Goal: Transaction & Acquisition: Obtain resource

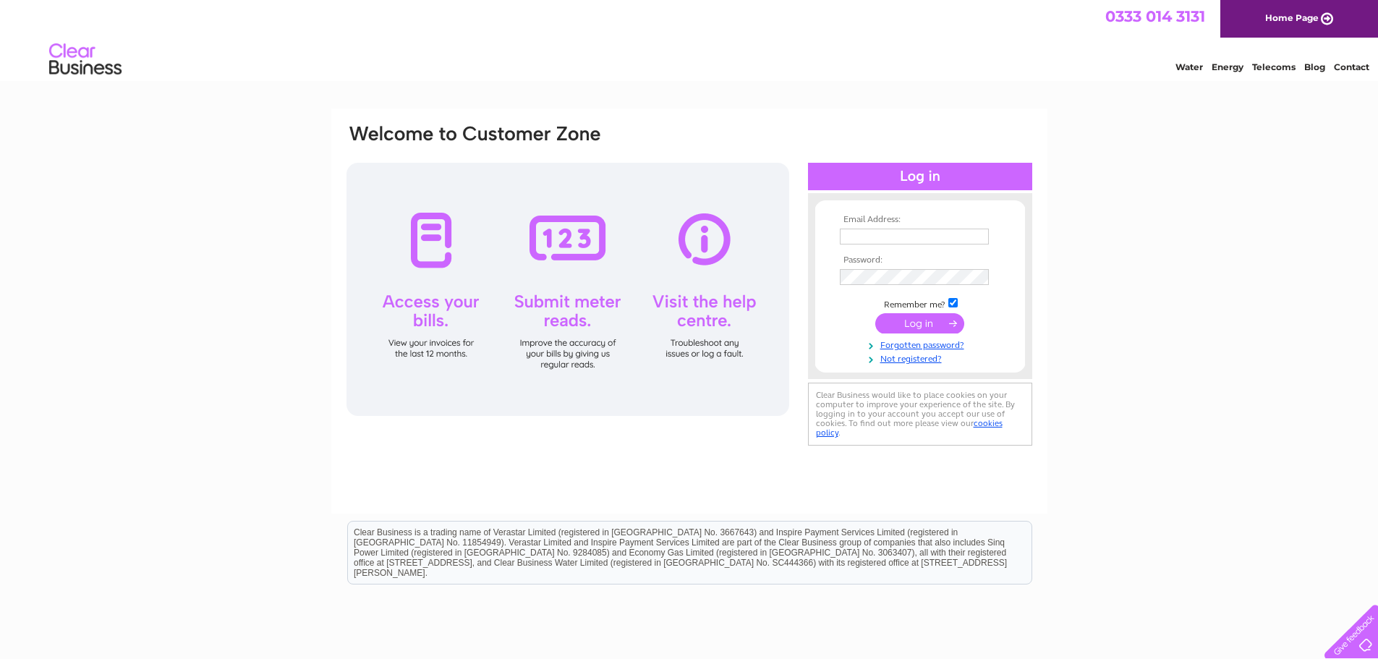
click at [936, 227] on td at bounding box center [920, 236] width 168 height 23
click at [934, 233] on input "text" at bounding box center [915, 237] width 150 height 17
type input "carol.erskinehouse@gmail.com"
click at [875, 315] on input "submit" at bounding box center [919, 325] width 89 height 20
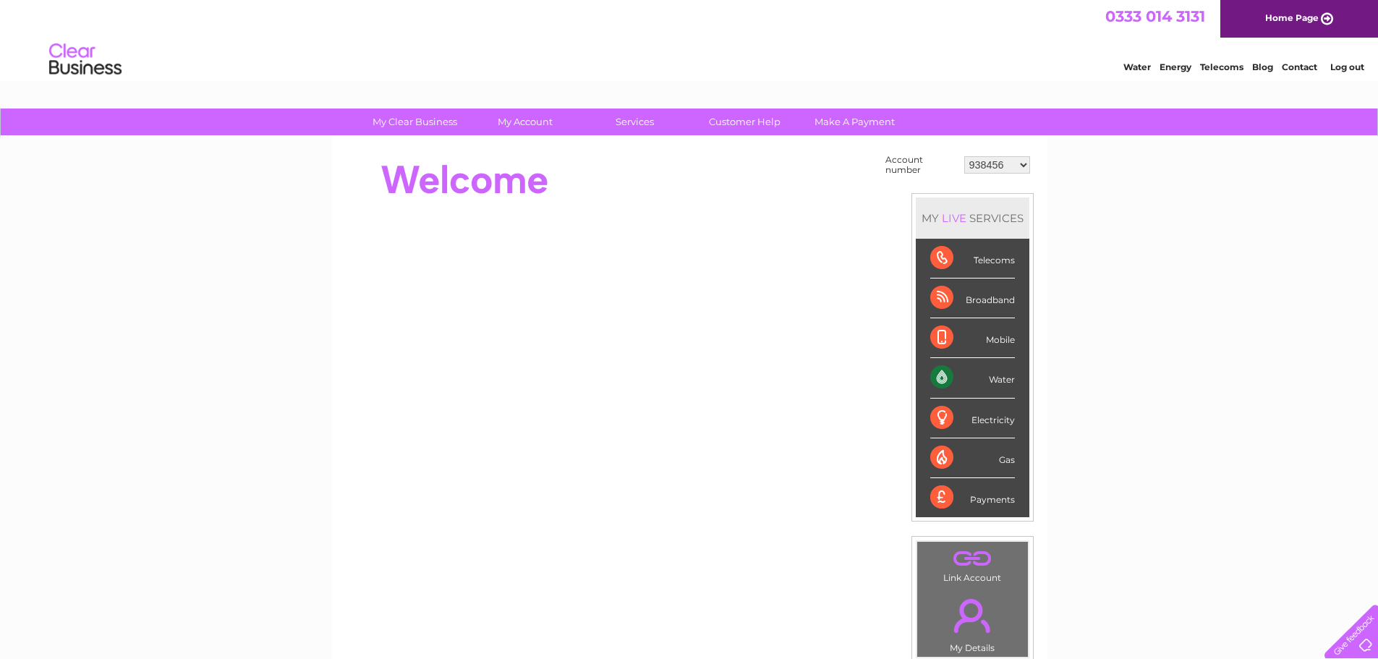
click at [1025, 162] on select "938456 1096113 1119531 1145645 30295271 30321479" at bounding box center [997, 164] width 66 height 17
select select "1096113"
click at [964, 156] on select "938456 1096113 1119531 1145645 30295271 30321479" at bounding box center [997, 164] width 66 height 17
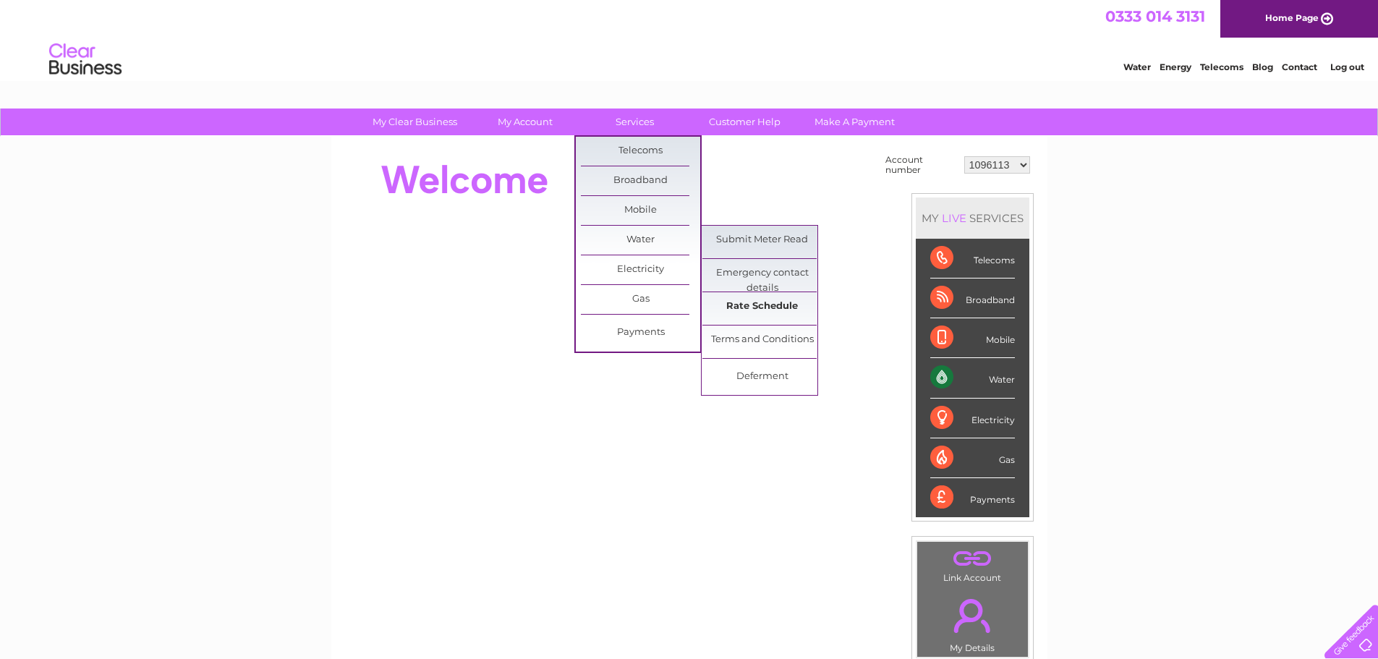
click at [775, 299] on link "Rate Schedule" at bounding box center [761, 306] width 119 height 29
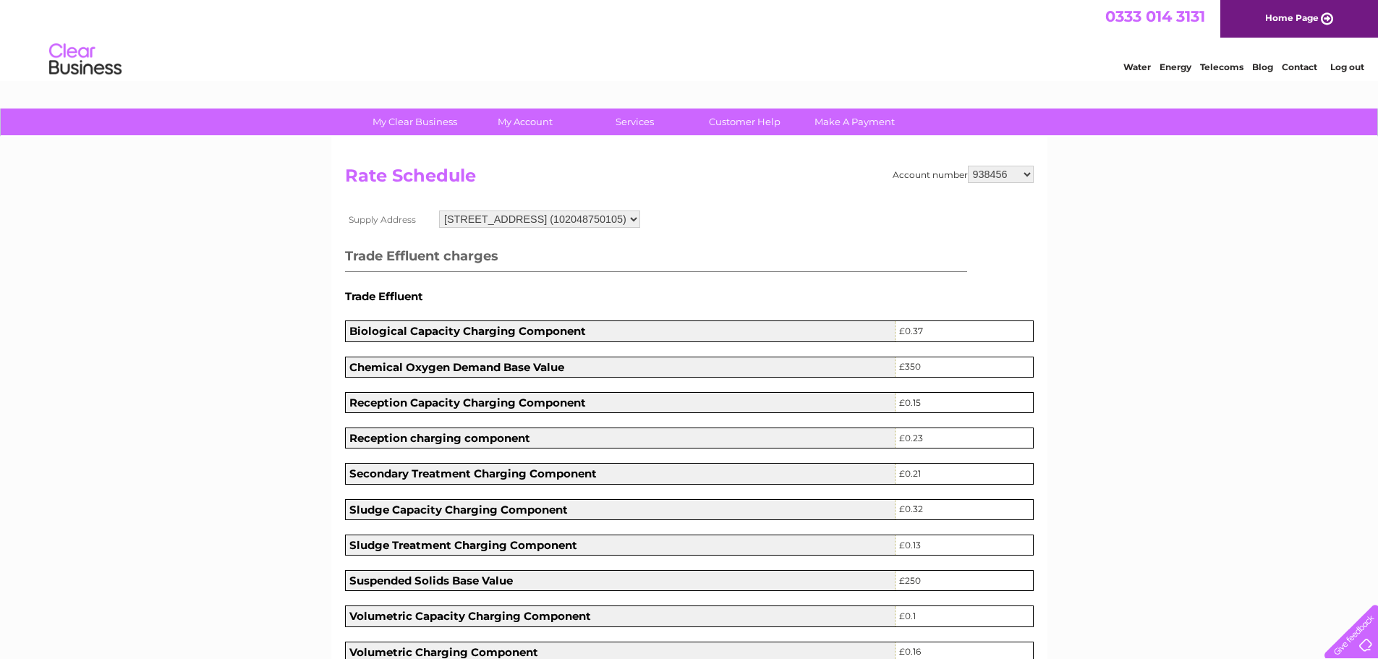
click at [1026, 179] on select "938456 1096113 1119531 1145645 30295271 30321479" at bounding box center [1001, 174] width 66 height 17
select select "1096113"
click at [968, 166] on select "938456 1096113 1119531 1145645 30295271 30321479" at bounding box center [1001, 174] width 66 height 17
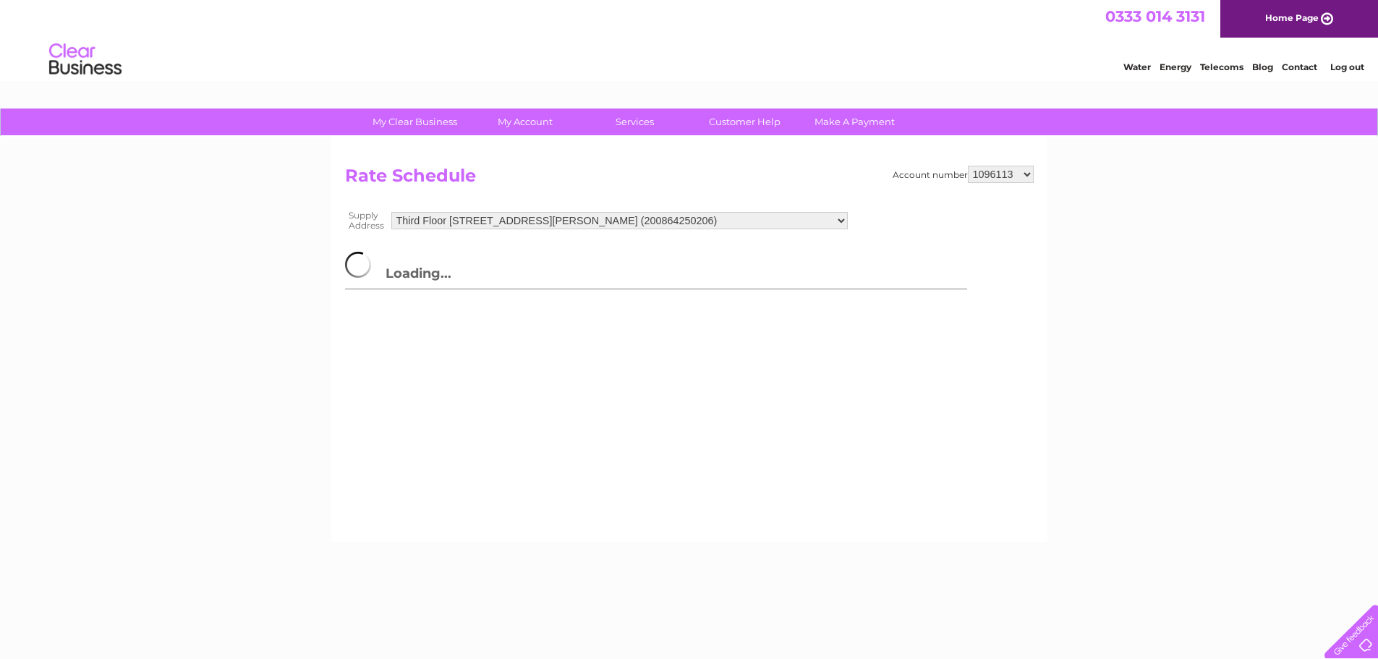
click at [847, 221] on select "Third Floor Room 15, Erskine House, 1 North Avenue, Clydebank Business Park, Cl…" at bounding box center [619, 220] width 456 height 17
click at [1133, 274] on div "My Clear Business Login Details My Details My Preferences Link Account My Accou…" at bounding box center [689, 448] width 1378 height 680
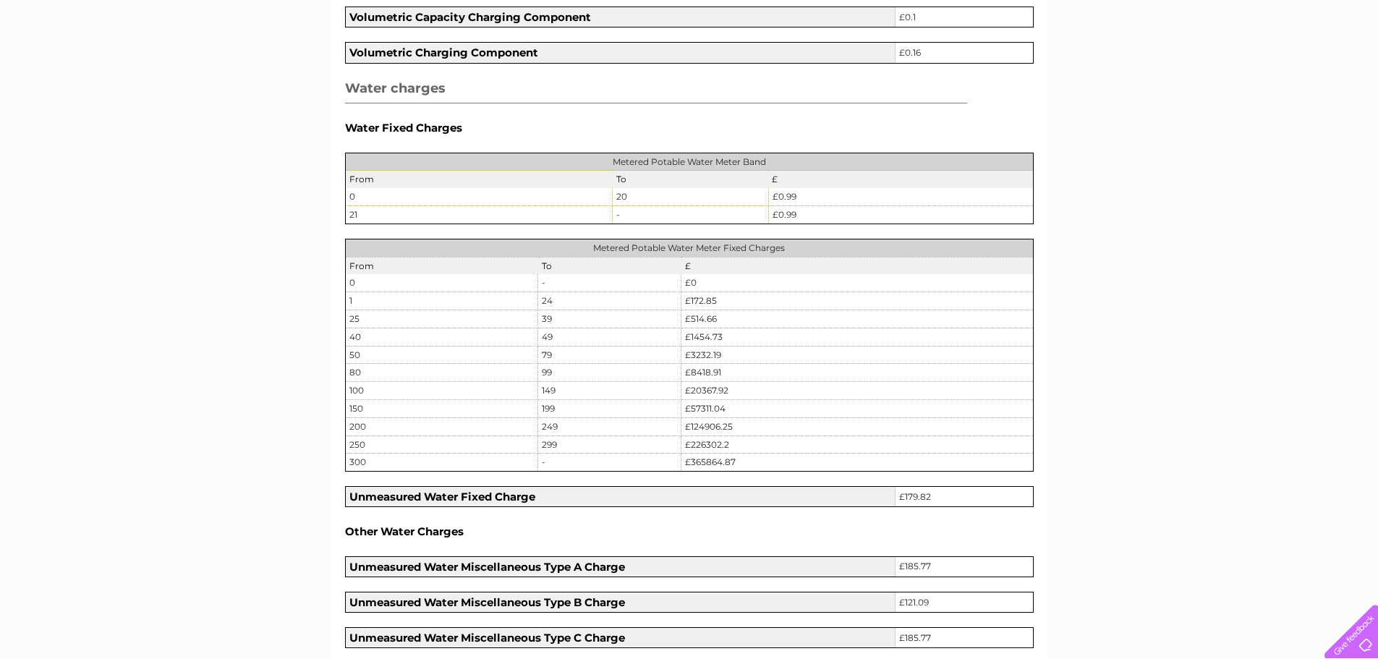
scroll to position [651, 0]
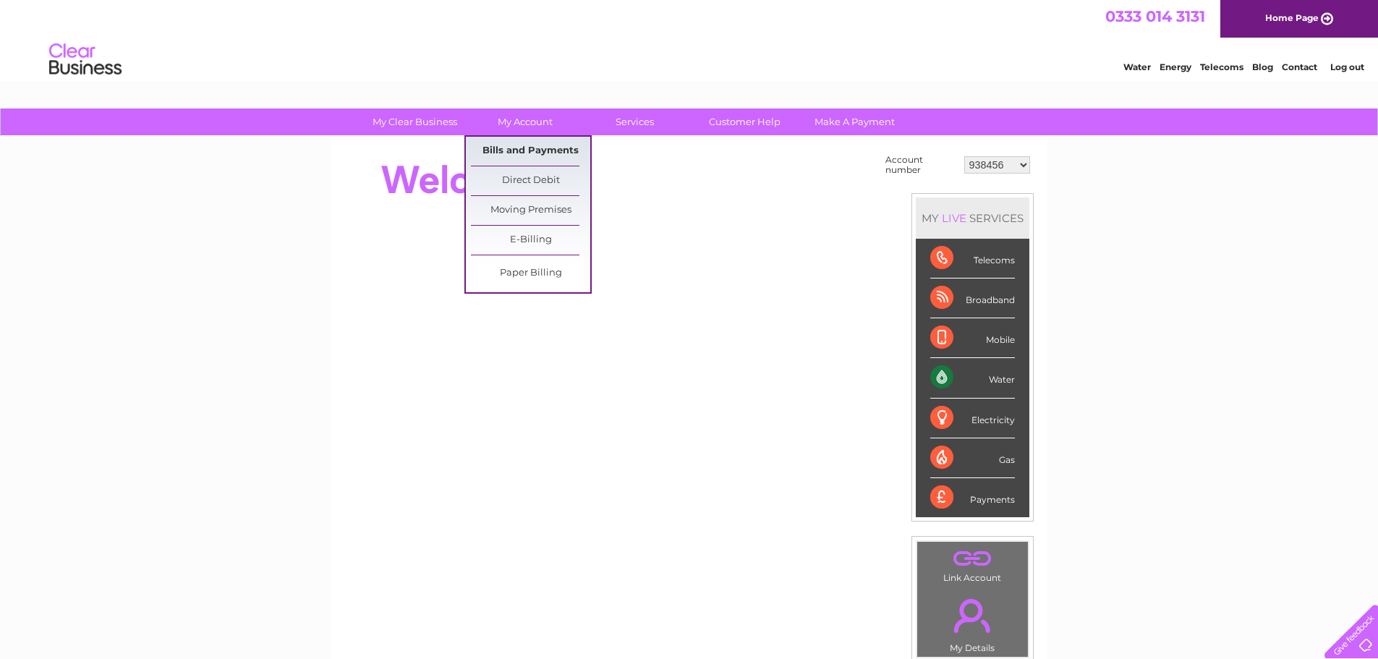
click at [505, 143] on link "Bills and Payments" at bounding box center [530, 151] width 119 height 29
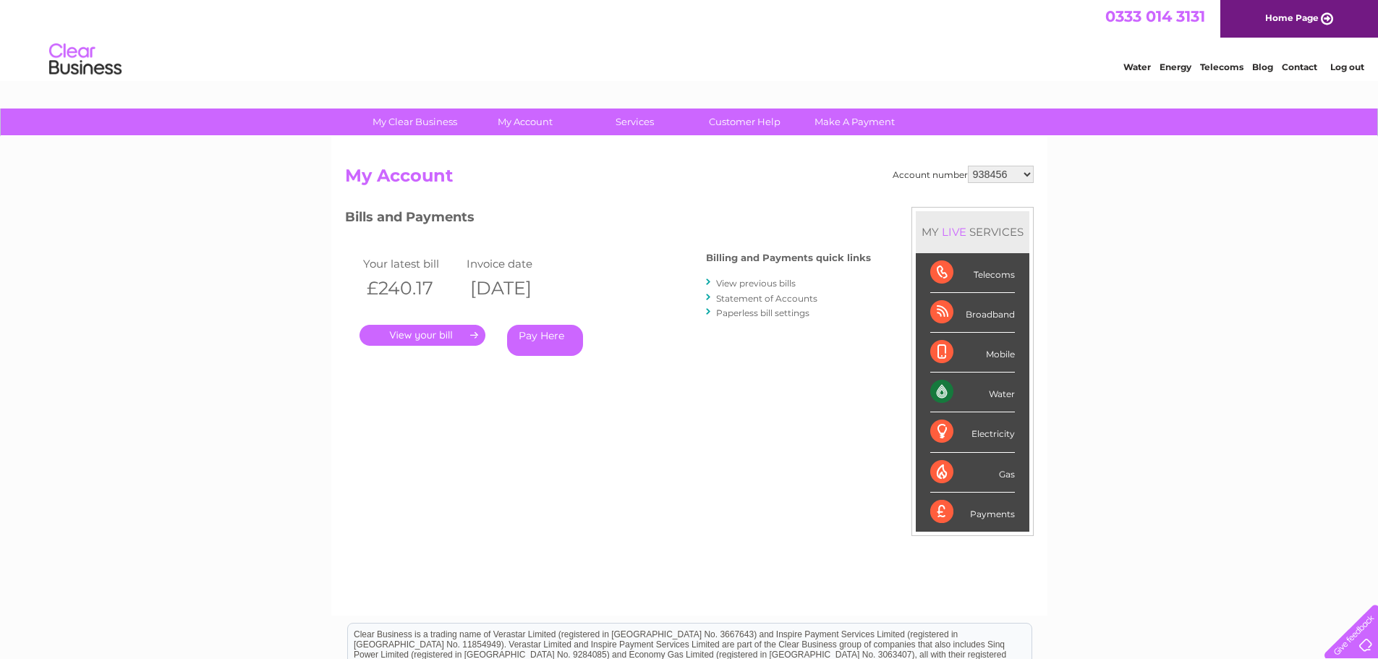
click at [412, 337] on link "." at bounding box center [422, 335] width 126 height 21
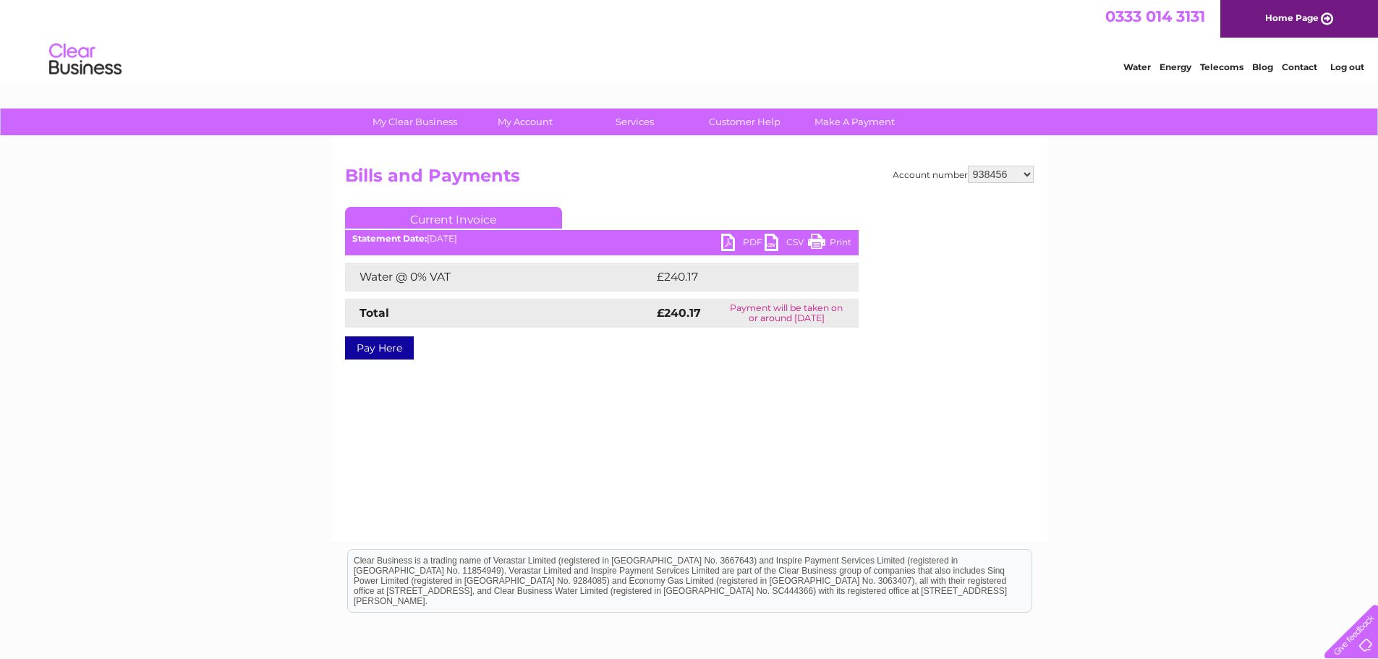
click at [733, 242] on link "PDF" at bounding box center [742, 244] width 43 height 21
click at [1023, 173] on select "938456 1096113 1119531 1145645 30295271 30321479" at bounding box center [1001, 174] width 66 height 17
select select "1096113"
click at [968, 166] on select "938456 1096113 1119531 1145645 30295271 30321479" at bounding box center [1001, 174] width 66 height 17
click at [733, 240] on link "PDF" at bounding box center [742, 244] width 43 height 21
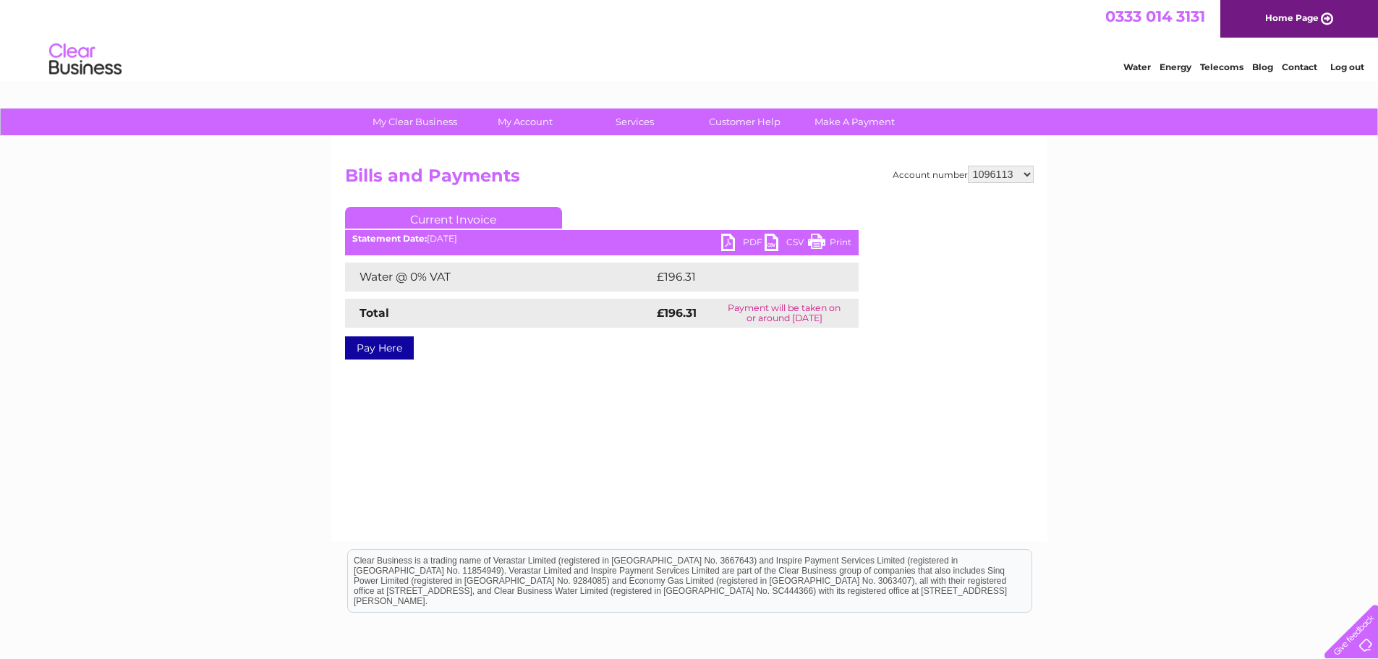
click at [1027, 174] on select "938456 1096113 1119531 1145645 30295271 30321479" at bounding box center [1001, 174] width 66 height 17
click at [1063, 205] on div "My Clear Business Login Details My Details My Preferences Link Account My Accou…" at bounding box center [689, 448] width 1378 height 680
click at [1027, 174] on select "938456 1096113 1119531 1145645 30295271 30321479" at bounding box center [1001, 174] width 66 height 17
select select "1119531"
click at [968, 166] on select "938456 1096113 1119531 1145645 30295271 30321479" at bounding box center [1001, 174] width 66 height 17
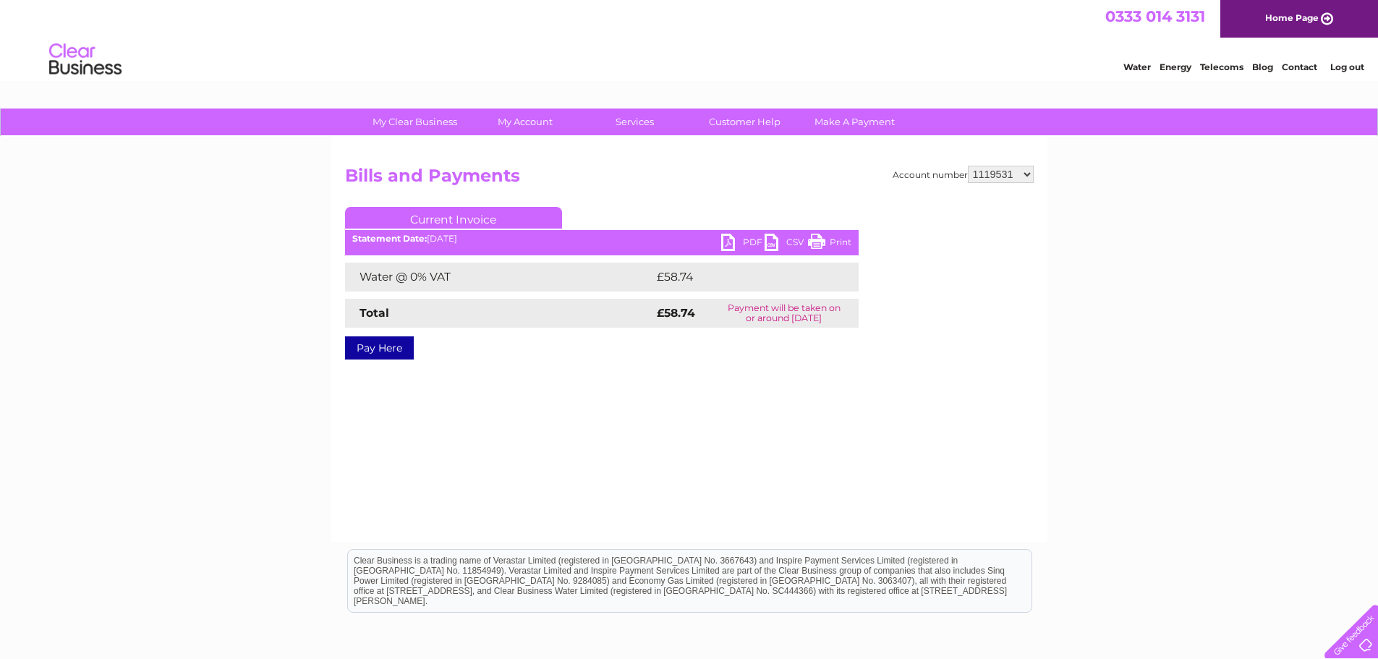
click at [728, 244] on link "PDF" at bounding box center [742, 244] width 43 height 21
click at [1028, 174] on select "938456 1096113 1119531 1145645 30295271 30321479" at bounding box center [1001, 174] width 66 height 17
click at [1025, 174] on select "938456 1096113 1119531 1145645 30295271 30321479" at bounding box center [1001, 174] width 66 height 17
select select "1145645"
click at [968, 166] on select "938456 1096113 1119531 1145645 30295271 30321479" at bounding box center [1001, 174] width 66 height 17
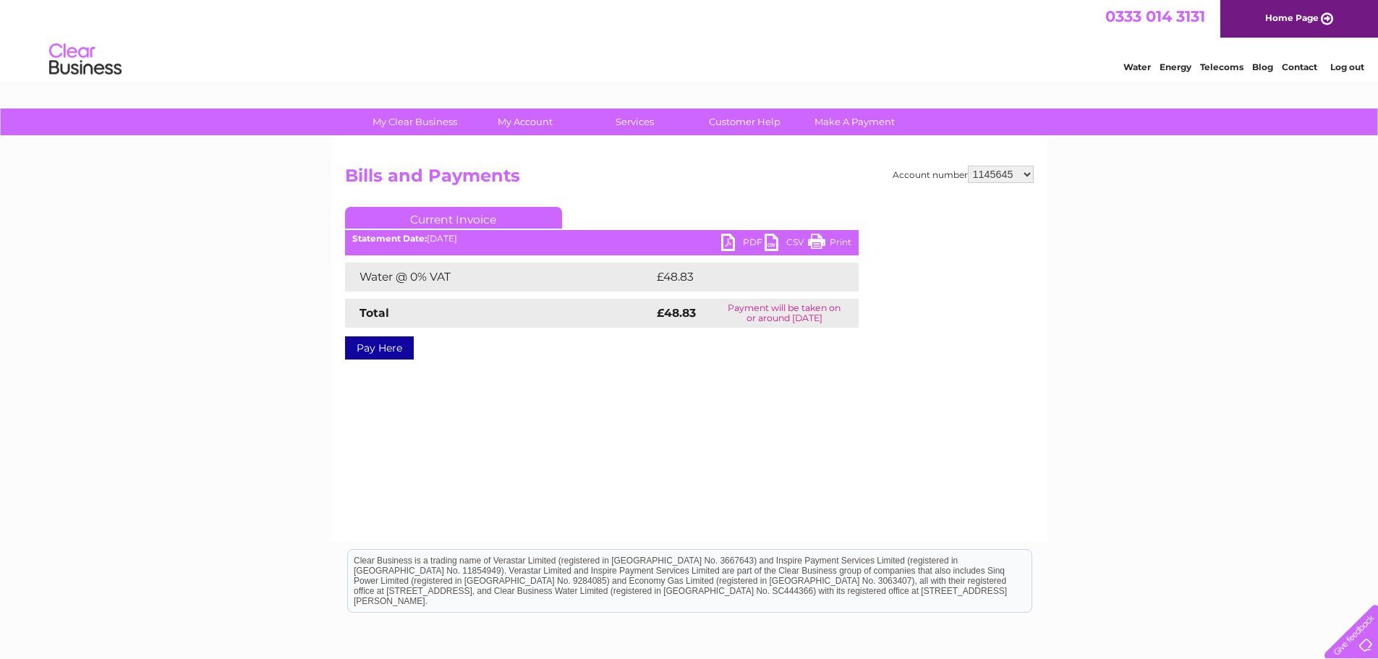
click at [725, 241] on link "PDF" at bounding box center [742, 244] width 43 height 21
click at [1030, 177] on select "938456 1096113 1119531 1145645 30295271 30321479" at bounding box center [1001, 174] width 66 height 17
select select "30295271"
click at [968, 166] on select "938456 1096113 1119531 1145645 30295271 30321479" at bounding box center [1001, 174] width 66 height 17
click at [730, 245] on link "PDF" at bounding box center [742, 244] width 43 height 21
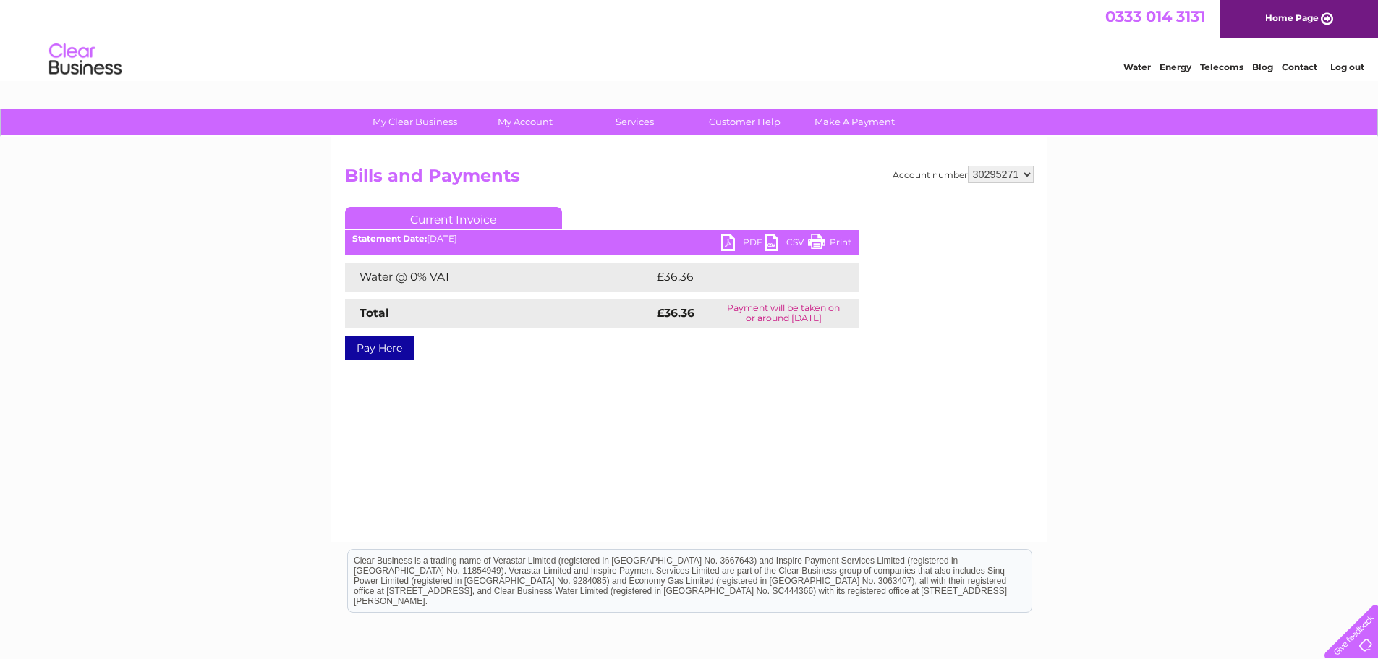
click at [1027, 174] on select "938456 1096113 1119531 1145645 30295271 30321479" at bounding box center [1001, 174] width 66 height 17
click at [1027, 176] on select "938456 1096113 1119531 1145645 30295271 30321479" at bounding box center [1001, 174] width 66 height 17
select select "30321479"
click at [968, 166] on select "938456 1096113 1119531 1145645 30295271 30321479" at bounding box center [1001, 174] width 66 height 17
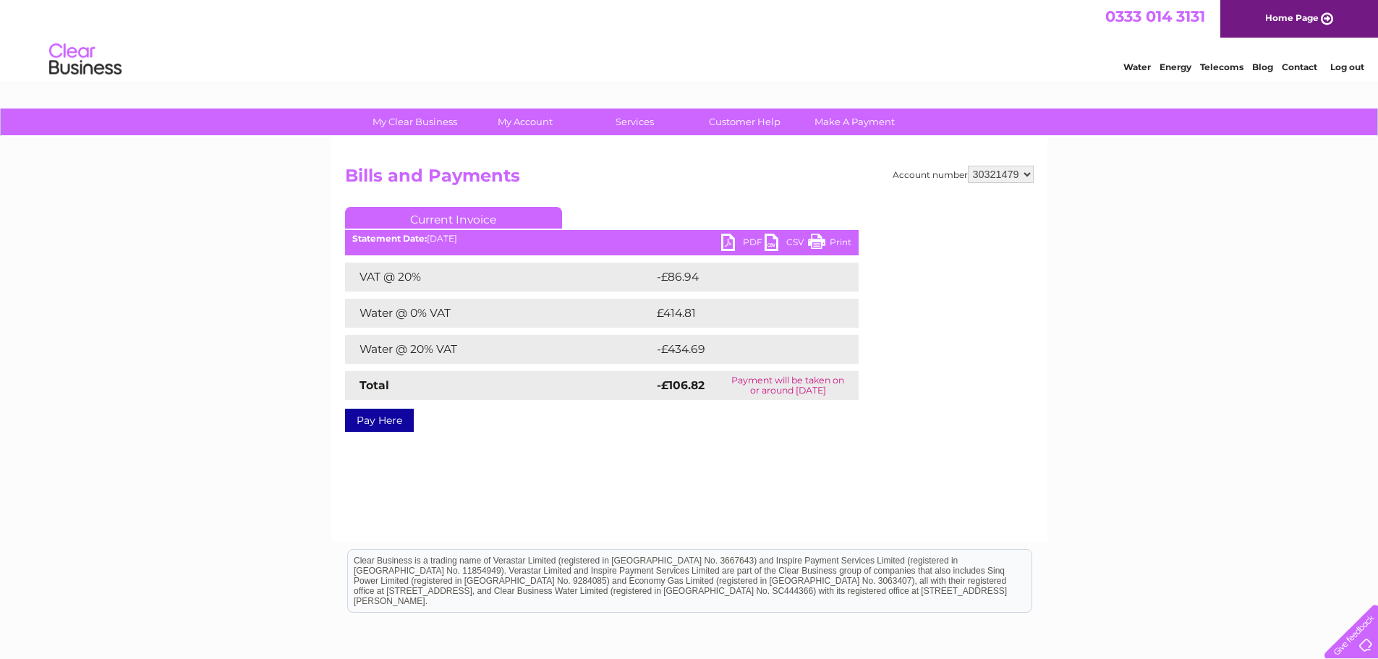
click at [731, 242] on link "PDF" at bounding box center [742, 244] width 43 height 21
click at [1026, 171] on select "938456 1096113 1119531 1145645 30295271 30321479" at bounding box center [1001, 174] width 66 height 17
click at [1077, 231] on div "My Clear Business Login Details My Details My Preferences Link Account My Accou…" at bounding box center [689, 448] width 1378 height 680
click at [1346, 65] on link "Log out" at bounding box center [1347, 66] width 34 height 11
